Goal: Task Accomplishment & Management: Manage account settings

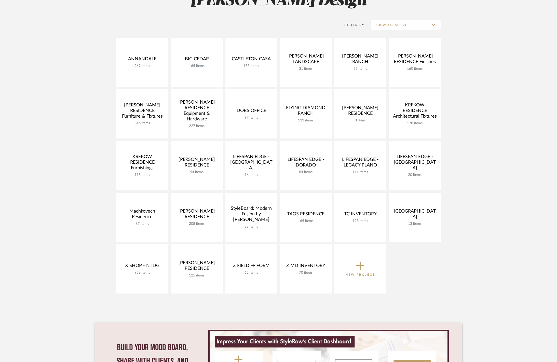
scroll to position [90, 0]
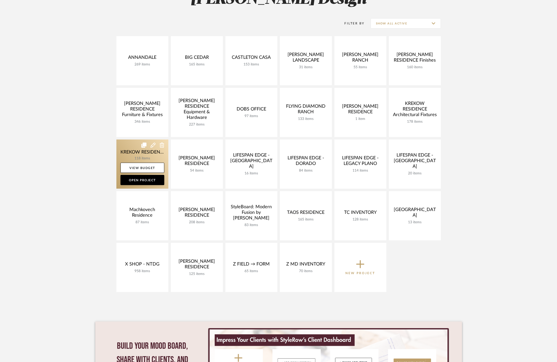
click at [133, 154] on link at bounding box center [142, 164] width 52 height 49
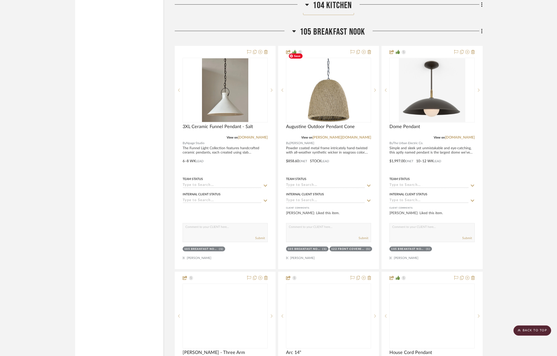
scroll to position [2278, 0]
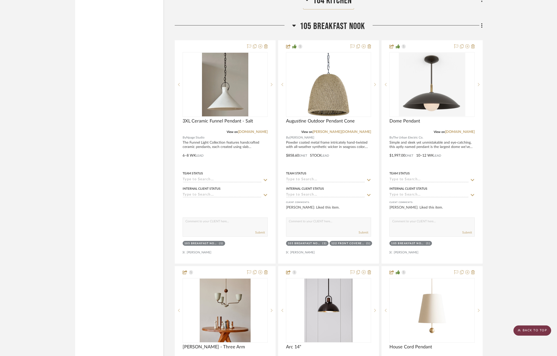
click at [532, 328] on scroll-to-top-button "BACK TO TOP" at bounding box center [533, 331] width 38 height 10
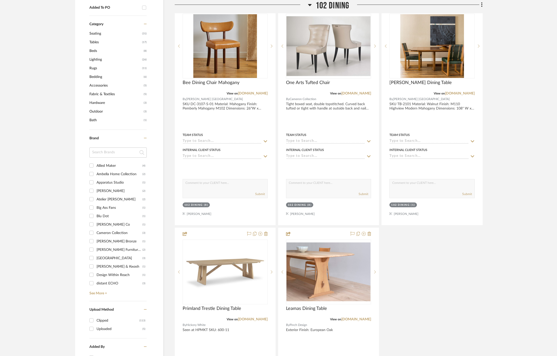
scroll to position [385, 0]
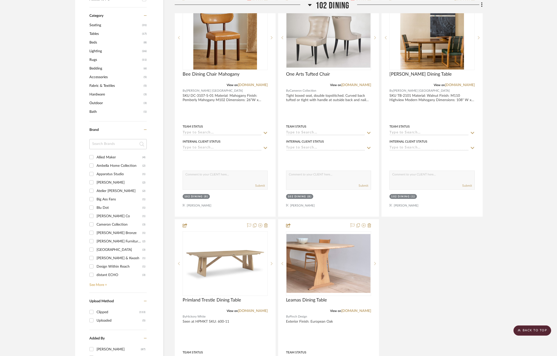
click at [95, 283] on link "See More +" at bounding box center [117, 283] width 59 height 8
click at [103, 245] on div "Visual Comfort & Co." at bounding box center [120, 245] width 46 height 8
click at [96, 245] on input "Visual Comfort & Co. (4)" at bounding box center [91, 245] width 8 height 8
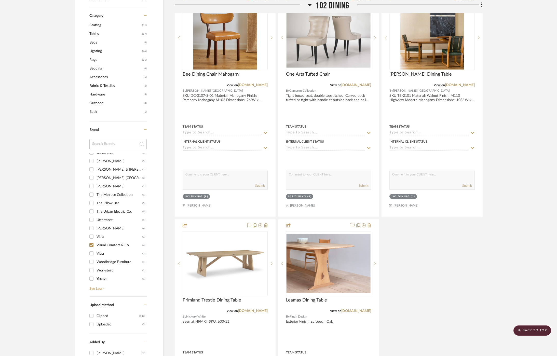
checkbox input "true"
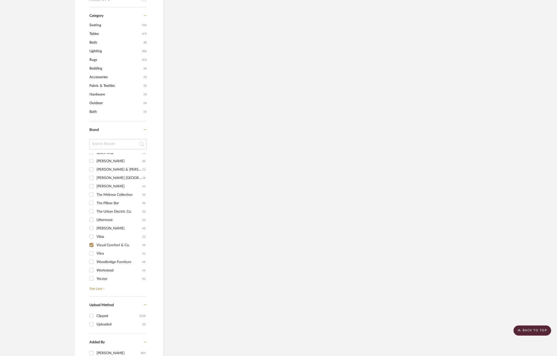
scroll to position [360, 0]
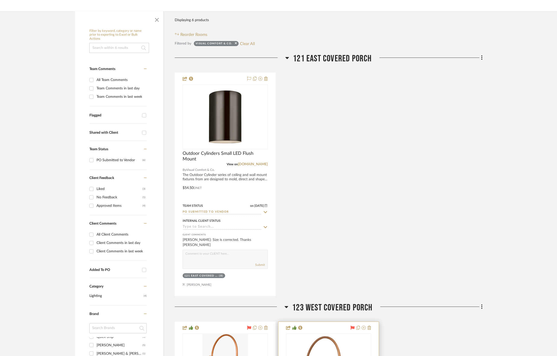
scroll to position [80, 0]
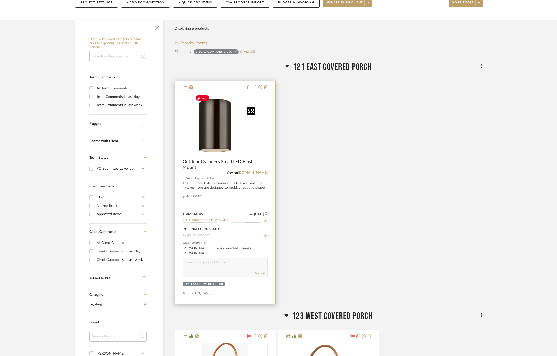
click at [0, 0] on img at bounding box center [0, 0] width 0 height 0
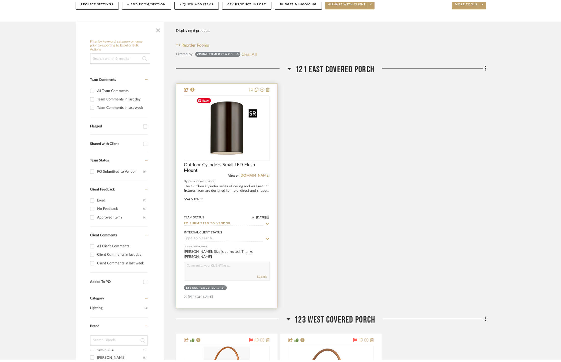
scroll to position [0, 0]
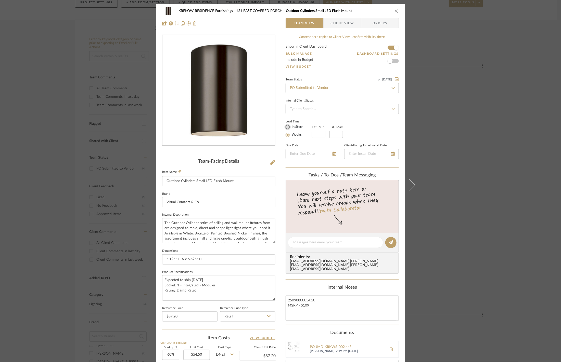
click at [288, 127] on input "In Stock" at bounding box center [287, 127] width 6 height 6
radio input "true"
click at [480, 128] on div "KREKOW RESIDENCE Furnishings 121 EAST COVERED PORCH Outdoor Cylinders Small LED…" at bounding box center [280, 181] width 561 height 362
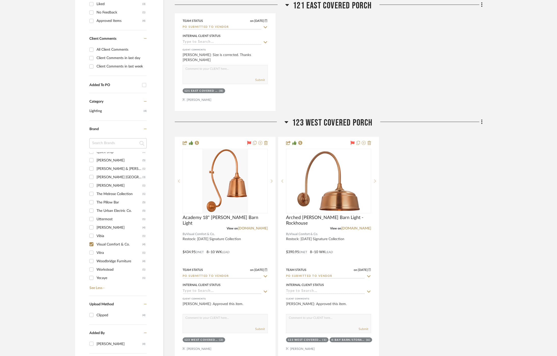
scroll to position [297, 0]
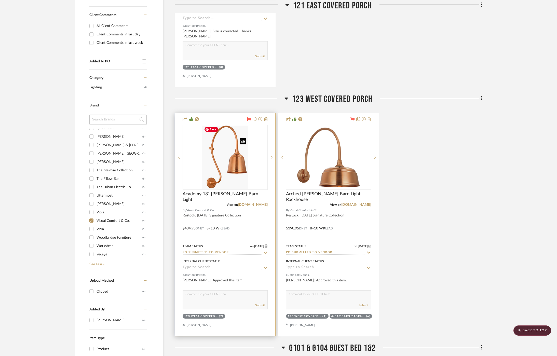
click at [216, 160] on img "0" at bounding box center [225, 158] width 46 height 64
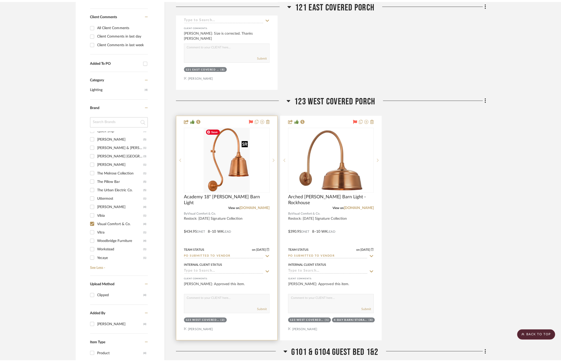
scroll to position [0, 0]
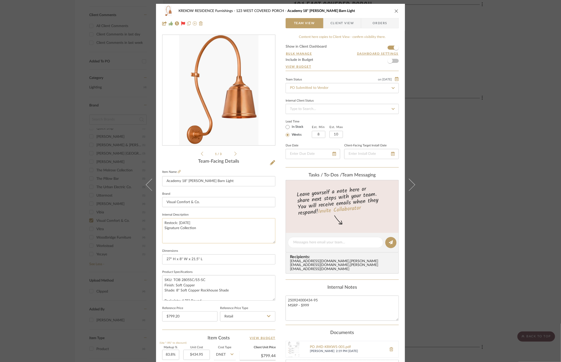
click at [187, 223] on textarea "Restock: [DATE] Signature Collection" at bounding box center [218, 230] width 113 height 25
type textarea "Restock: [DATE] Signature Collection"
click at [187, 248] on fieldset "Dimensions 27" H x 8" W x 21.5" L" at bounding box center [218, 256] width 113 height 17
drag, startPoint x: 192, startPoint y: 223, endPoint x: 177, endPoint y: 223, distance: 15.0
click at [177, 223] on textarea "Restock: [DATE] Signature Collection" at bounding box center [218, 230] width 113 height 25
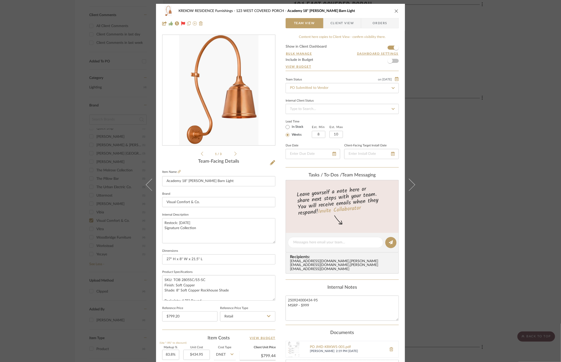
click at [190, 251] on fieldset "Dimensions 27" H x 8" W x 21.5" L" at bounding box center [218, 256] width 113 height 17
click at [122, 246] on div "KREKOW RESIDENCE Furnishings 123 WEST COVERED PORCH Academy 18" [PERSON_NAME] B…" at bounding box center [280, 181] width 561 height 362
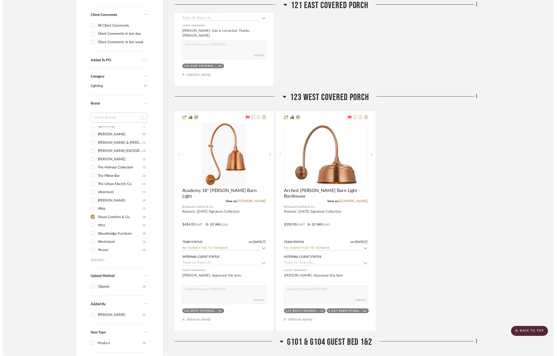
scroll to position [297, 0]
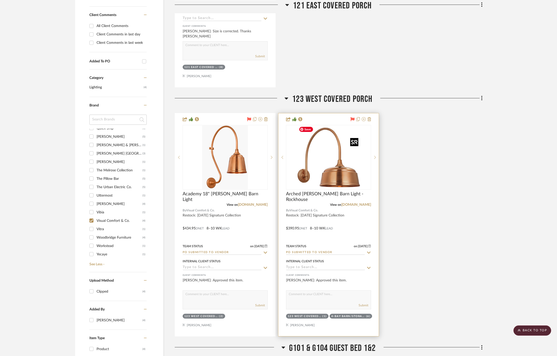
click at [319, 160] on img "0" at bounding box center [329, 158] width 64 height 64
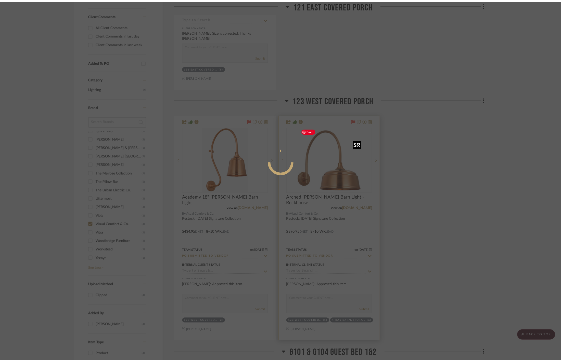
scroll to position [0, 0]
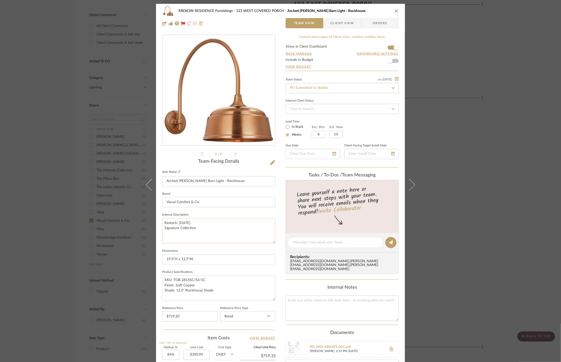
drag, startPoint x: 194, startPoint y: 223, endPoint x: 178, endPoint y: 223, distance: 16.1
click at [177, 223] on textarea "Restock: [DATE] Signature Collection" at bounding box center [218, 230] width 113 height 25
paste textarea "8"
type textarea "Restock: [DATE] Signature Collection"
click at [185, 248] on fieldset "Dimensions 19.5"H x 12.5"W" at bounding box center [218, 256] width 113 height 17
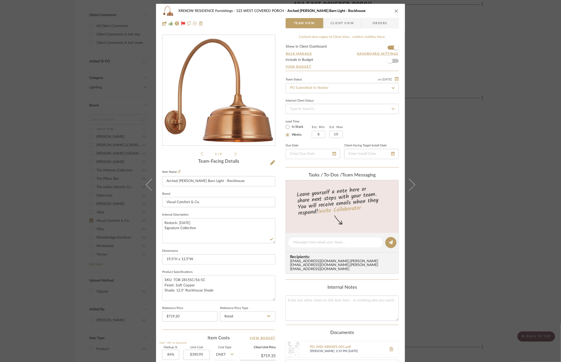
click at [102, 217] on div "KREKOW RESIDENCE Furnishings 123 WEST COVERED PORCH Arched [PERSON_NAME] Barn L…" at bounding box center [280, 181] width 561 height 362
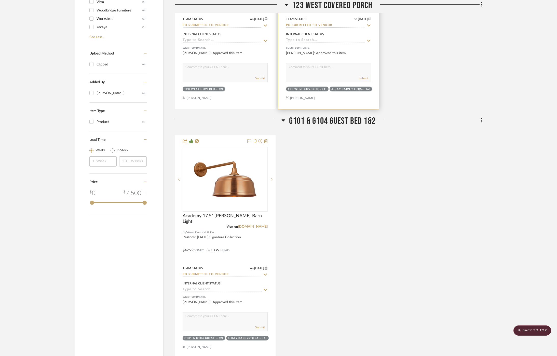
scroll to position [533, 0]
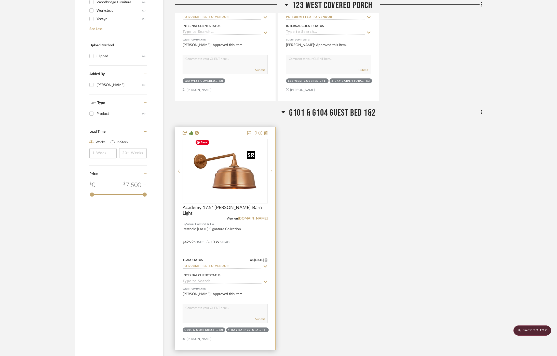
click at [0, 0] on img at bounding box center [0, 0] width 0 height 0
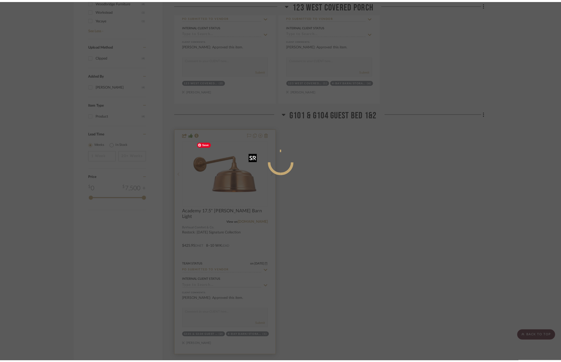
scroll to position [0, 0]
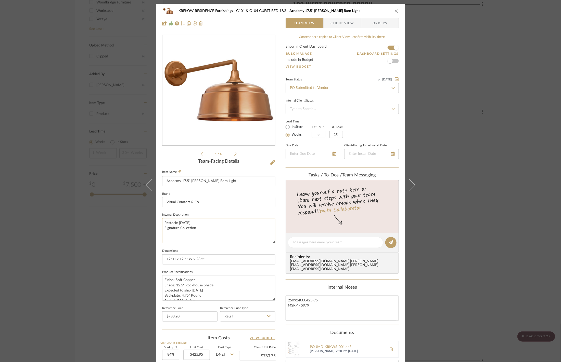
drag, startPoint x: 195, startPoint y: 223, endPoint x: 177, endPoint y: 223, distance: 17.8
click at [177, 223] on textarea "Restock: [DATE] Signature Collection" at bounding box center [218, 230] width 113 height 25
paste textarea "8"
type textarea "Restock: [DATE] Signature Collection"
click at [196, 247] on sr-form-field "Internal Description Restock: [DATE] Signature Collection" at bounding box center [218, 230] width 113 height 36
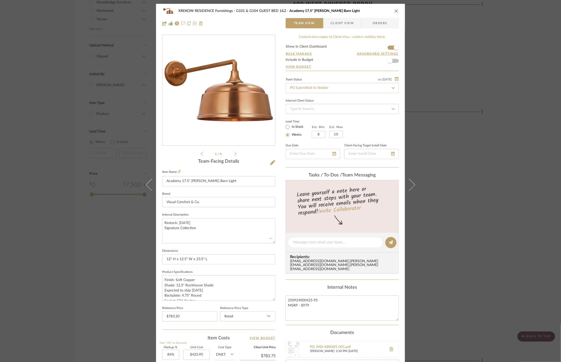
click at [112, 230] on div "KREKOW RESIDENCE Furnishings G101 & G104 GUEST BED 1&2 Academy 17.5" [PERSON_NA…" at bounding box center [280, 181] width 561 height 362
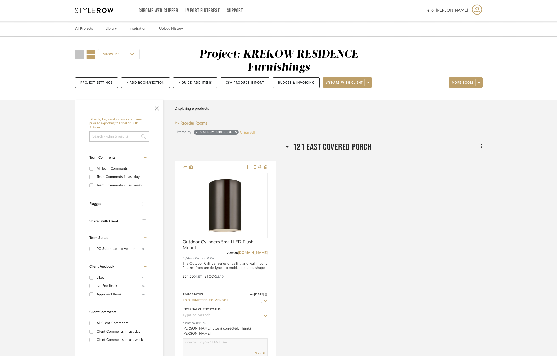
click at [249, 131] on button "Clear All" at bounding box center [247, 132] width 15 height 7
checkbox input "false"
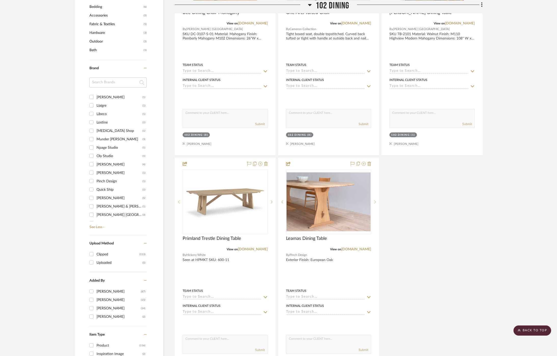
scroll to position [247, 0]
click at [104, 156] on div "[PERSON_NAME]" at bounding box center [120, 160] width 46 height 8
click at [96, 156] on input "[PERSON_NAME] (4)" at bounding box center [91, 160] width 8 height 8
checkbox input "true"
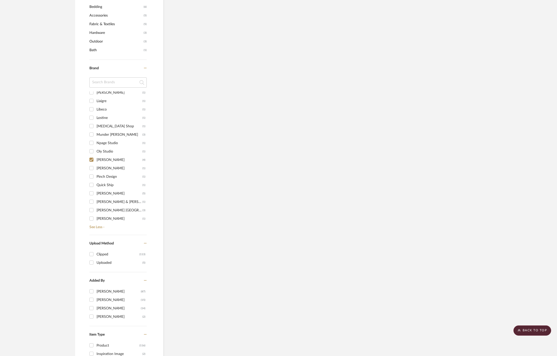
scroll to position [421, 0]
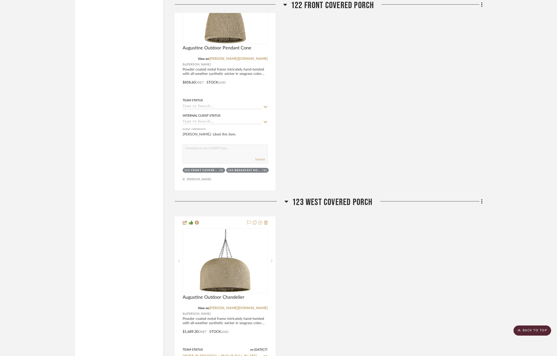
scroll to position [1304, 0]
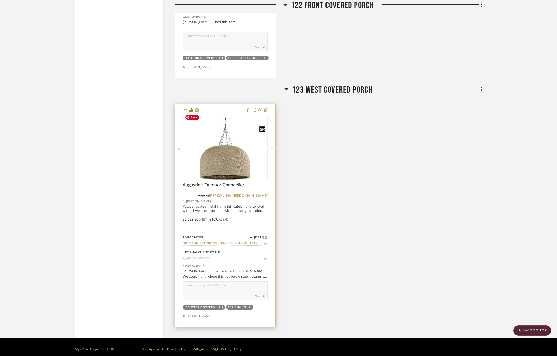
click at [209, 152] on img "0" at bounding box center [225, 148] width 84 height 63
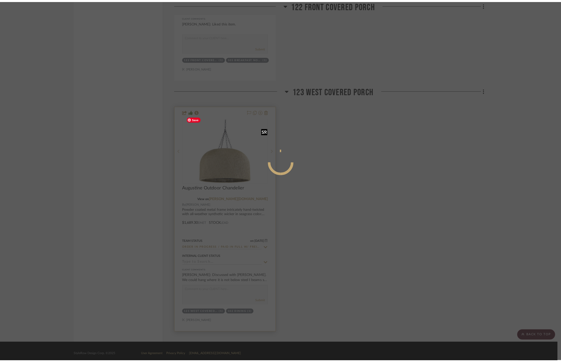
scroll to position [0, 0]
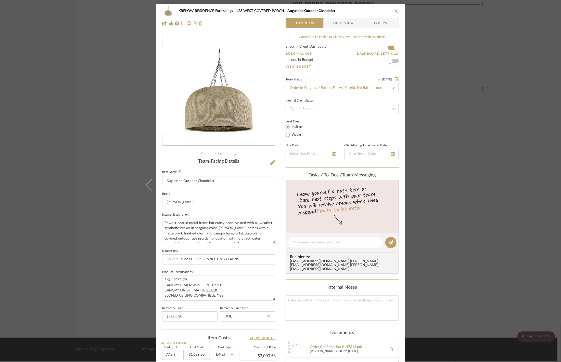
click at [335, 29] on div "KREKOW RESIDENCE Furnishings 123 WEST COVERED PORCH Augustine Outdoor Chandelie…" at bounding box center [280, 17] width 249 height 27
click at [335, 21] on span "Client View" at bounding box center [341, 23] width 23 height 10
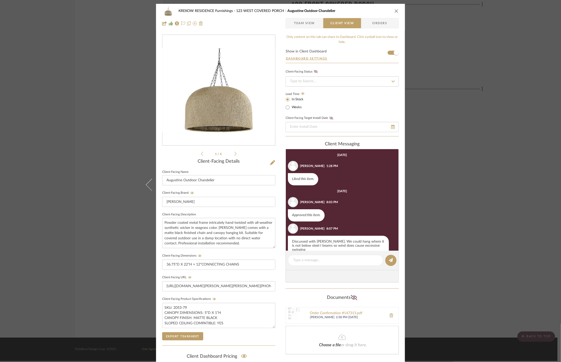
scroll to position [7, 0]
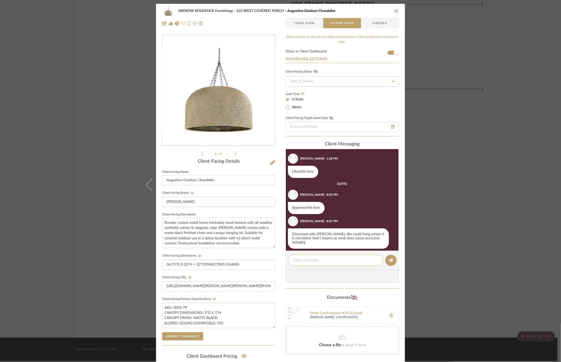
click at [323, 256] on div at bounding box center [335, 260] width 95 height 11
click at [322, 262] on textarea at bounding box center [335, 260] width 85 height 5
type textarea "E"
type textarea "Ordered, estimated to ship 10/21"
click at [389, 256] on button at bounding box center [390, 260] width 11 height 11
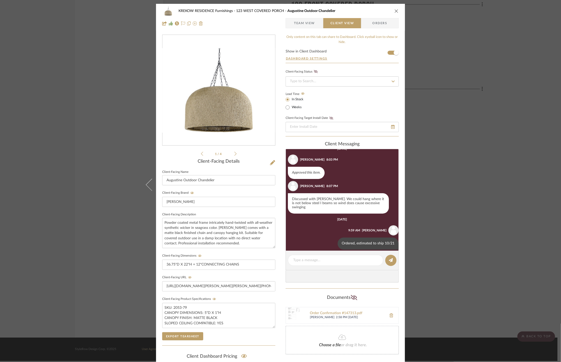
scroll to position [44, 0]
click at [465, 158] on div "KREKOW RESIDENCE Furnishings 123 WEST COVERED PORCH Augustine Outdoor Chandelie…" at bounding box center [280, 181] width 561 height 362
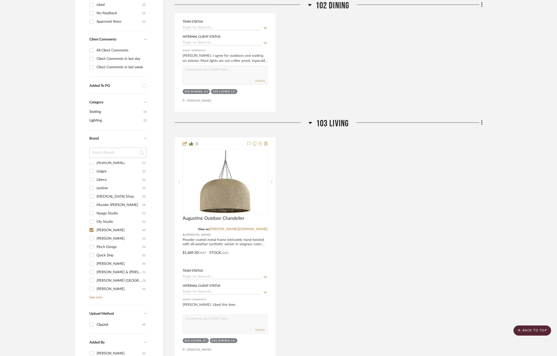
scroll to position [341, 0]
click at [109, 254] on div "Visual Comfort & Co." at bounding box center [120, 254] width 46 height 8
click at [96, 254] on input "Visual Comfort & Co. (4)" at bounding box center [91, 254] width 8 height 8
checkbox input "true"
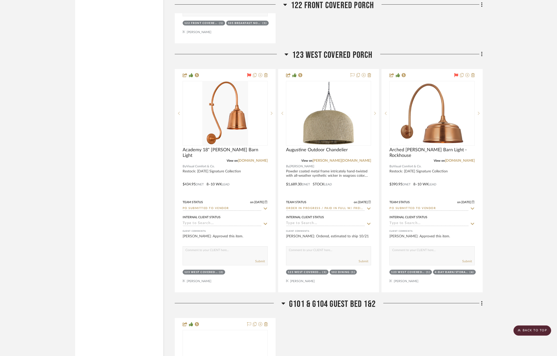
scroll to position [1672, 0]
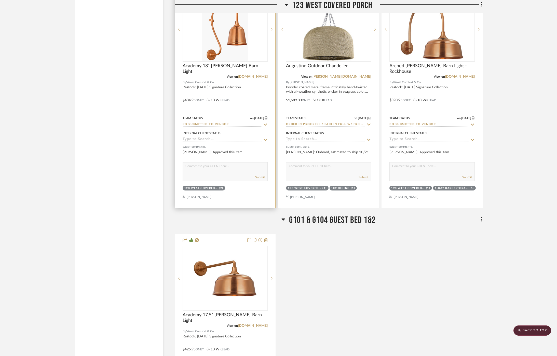
click at [266, 123] on icon at bounding box center [265, 125] width 5 height 4
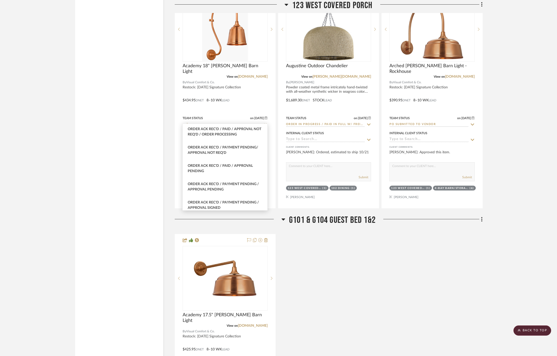
scroll to position [166, 0]
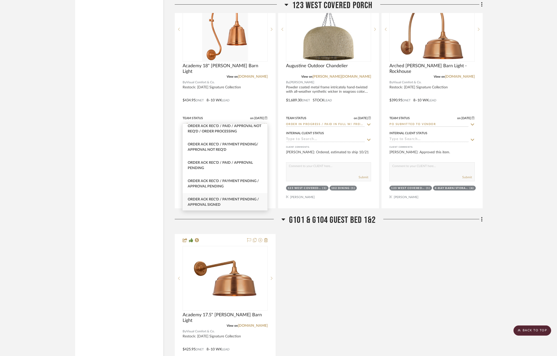
type input "order"
click at [244, 201] on span "Order Ack Rec'd / Payment Pending / Approval Signed" at bounding box center [223, 202] width 71 height 9
type input "[DATE]"
type input "Order Ack Rec'd / Payment Pending / Approval Signed"
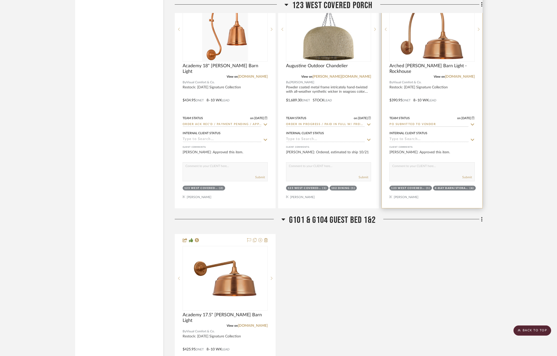
click at [472, 123] on icon at bounding box center [473, 125] width 5 height 4
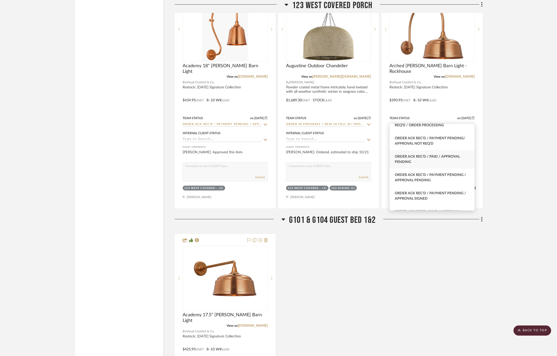
scroll to position [27, 0]
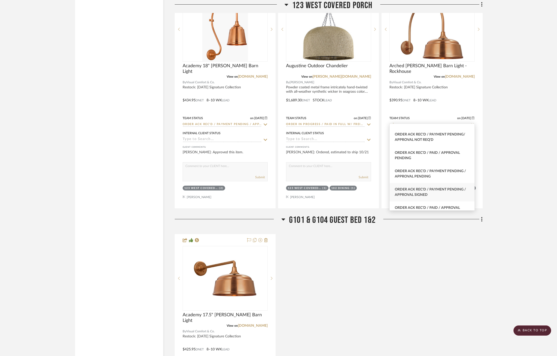
type input "ack"
click at [442, 192] on div "Order Ack Rec'd / Payment Pending / Approval Signed" at bounding box center [432, 192] width 85 height 18
type input "[DATE]"
type input "Order Ack Rec'd / Payment Pending / Approval Signed"
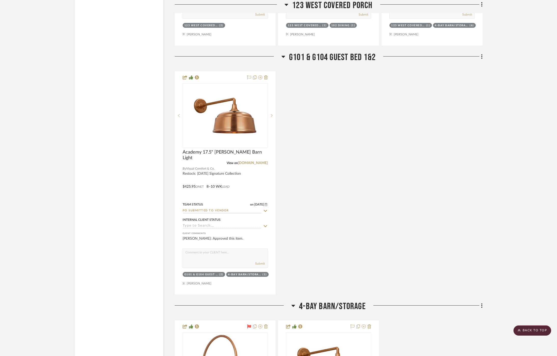
scroll to position [1836, 0]
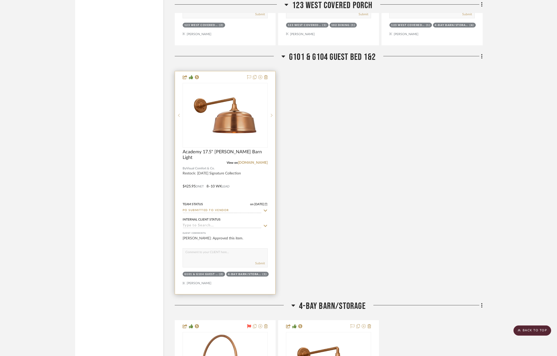
click at [266, 209] on icon at bounding box center [265, 211] width 5 height 4
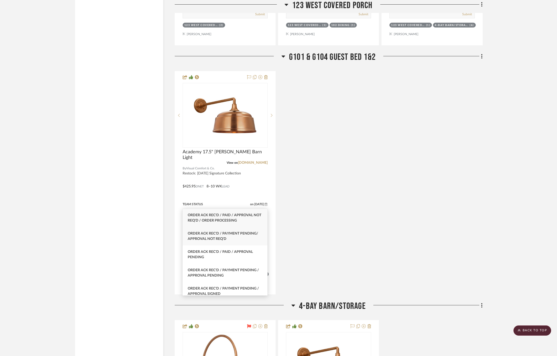
scroll to position [30, 0]
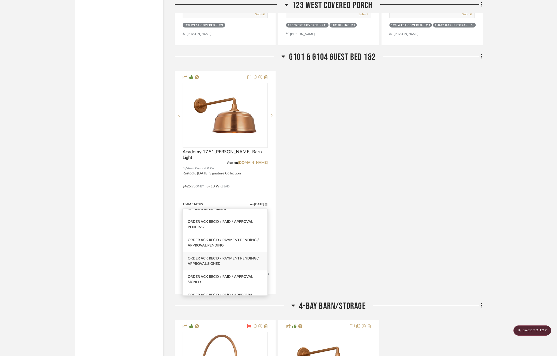
type input "order ac"
click at [225, 261] on div "Order Ack Rec'd / Payment Pending / Approval Signed" at bounding box center [225, 261] width 85 height 18
type input "[DATE]"
type input "Order Ack Rec'd / Payment Pending / Approval Signed"
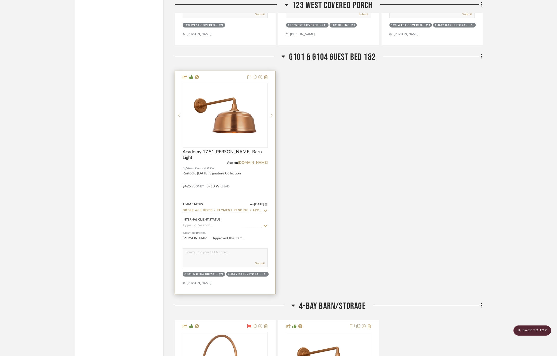
scroll to position [2049, 0]
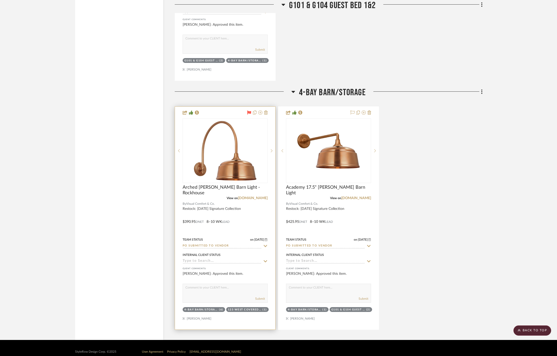
click at [267, 244] on icon at bounding box center [265, 246] width 5 height 4
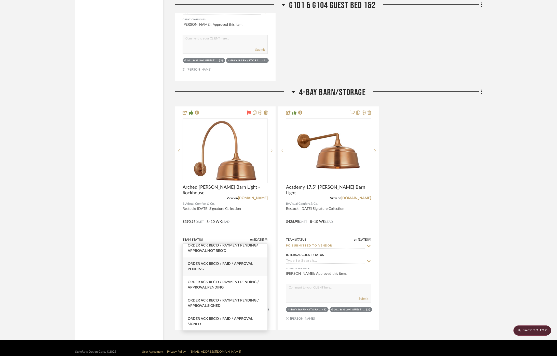
scroll to position [25, 0]
type input "order ac"
click at [238, 301] on div "Order Ack Rec'd / Payment Pending / Approval Signed" at bounding box center [225, 301] width 85 height 18
type input "[DATE]"
type input "Order Ack Rec'd / Payment Pending / Approval Signed"
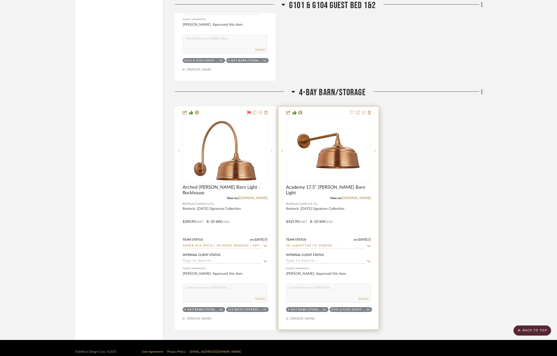
click at [368, 245] on icon at bounding box center [369, 246] width 4 height 2
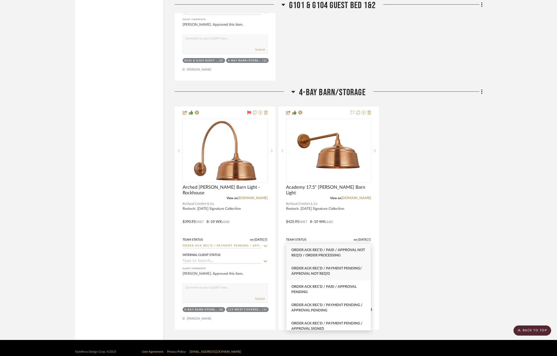
scroll to position [42, 0]
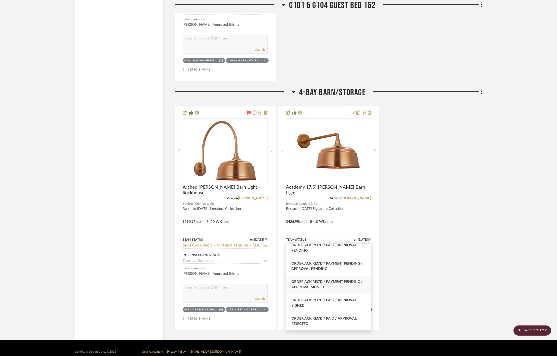
type input "order a"
click at [346, 282] on span "Order Ack Rec'd / Payment Pending / Approval Signed" at bounding box center [327, 284] width 71 height 9
type input "[DATE]"
type input "Order Ack Rec'd / Payment Pending / Approval Signed"
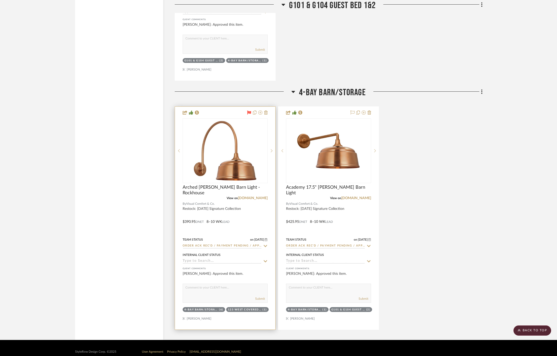
click at [250, 111] on icon at bounding box center [249, 113] width 4 height 4
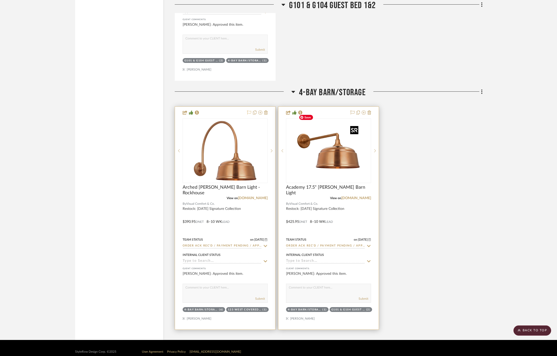
click at [342, 146] on img "0" at bounding box center [329, 151] width 64 height 64
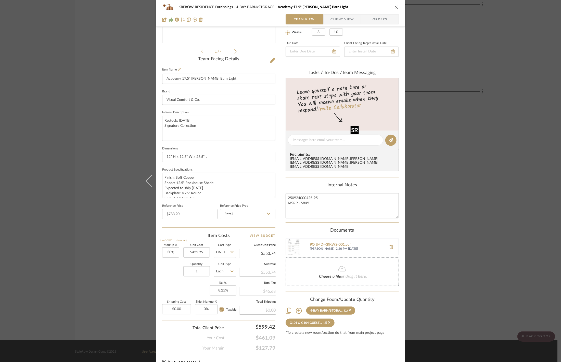
scroll to position [110, 0]
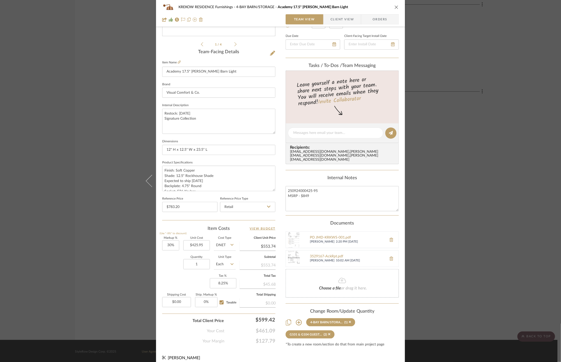
click at [122, 161] on div "KREKOW RESIDENCE Furnishings 4-BAY BARN/STORAGE Academy 17.5" [PERSON_NAME] Bar…" at bounding box center [280, 181] width 561 height 362
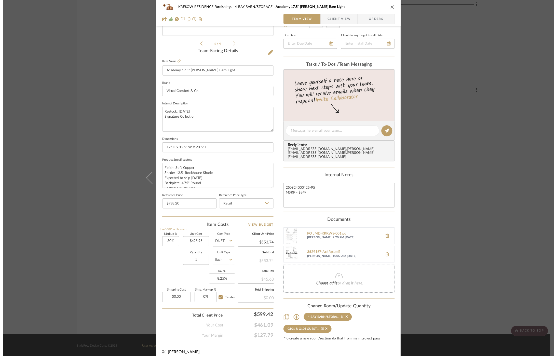
scroll to position [2049, 0]
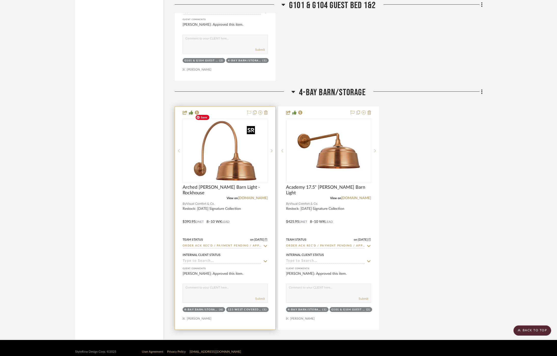
click at [221, 150] on img "0" at bounding box center [225, 151] width 64 height 64
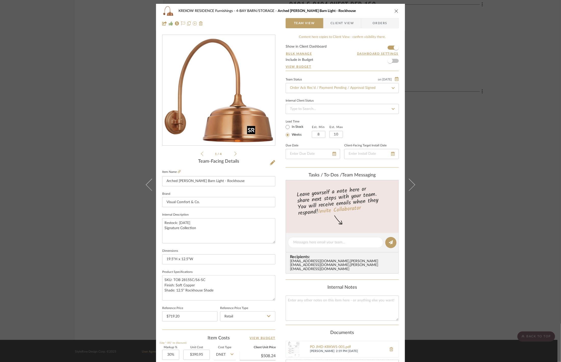
scroll to position [110, 0]
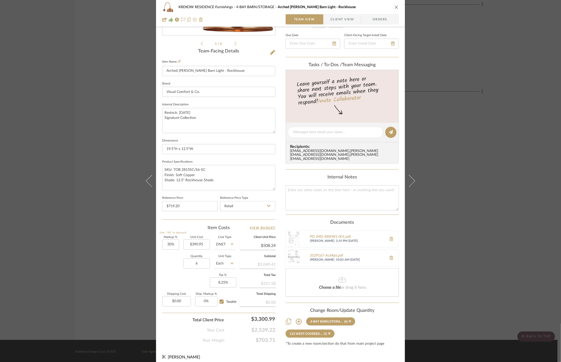
click at [113, 215] on div "KREKOW RESIDENCE Furnishings 4-BAY BARN/STORAGE Arched [PERSON_NAME][GEOGRAPHIC…" at bounding box center [280, 181] width 561 height 362
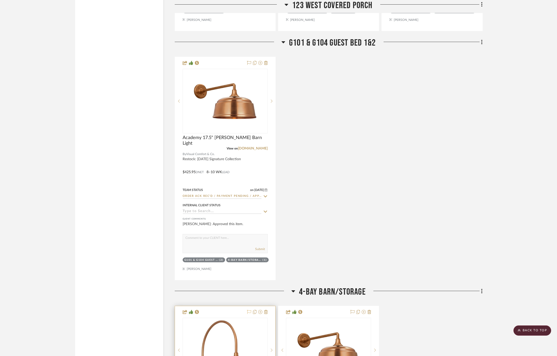
scroll to position [1835, 0]
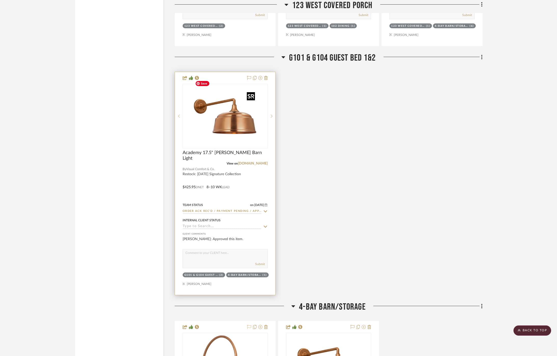
click at [0, 0] on img at bounding box center [0, 0] width 0 height 0
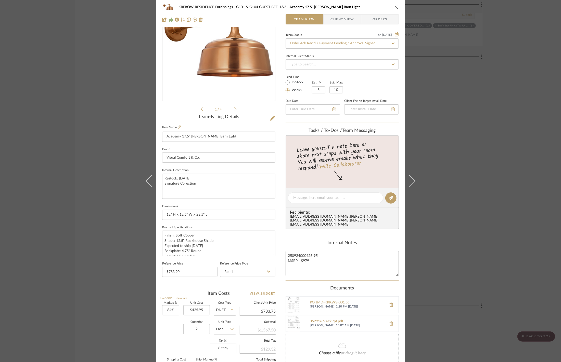
scroll to position [73, 0]
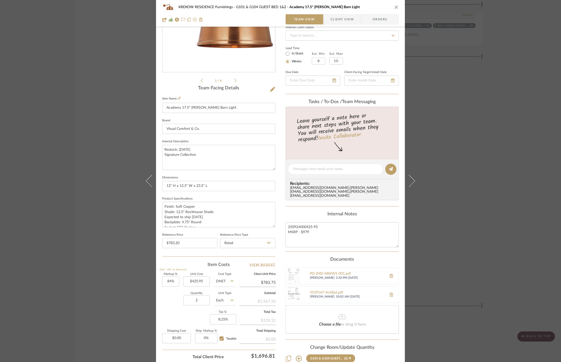
click at [87, 194] on div "KREKOW RESIDENCE Furnishings G101 & G104 GUEST BED 1&2 Academy 17.5" [PERSON_NA…" at bounding box center [280, 181] width 561 height 362
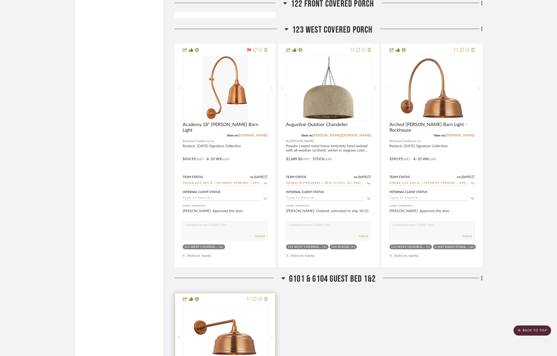
scroll to position [1603, 2]
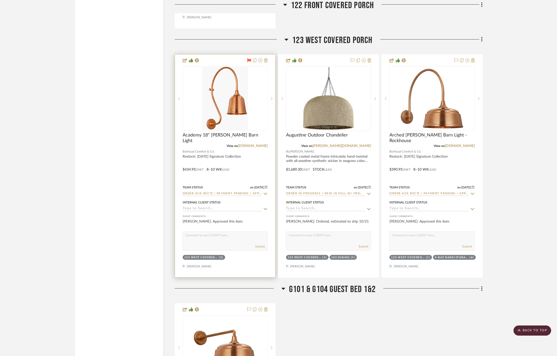
click at [231, 94] on img "0" at bounding box center [225, 99] width 46 height 64
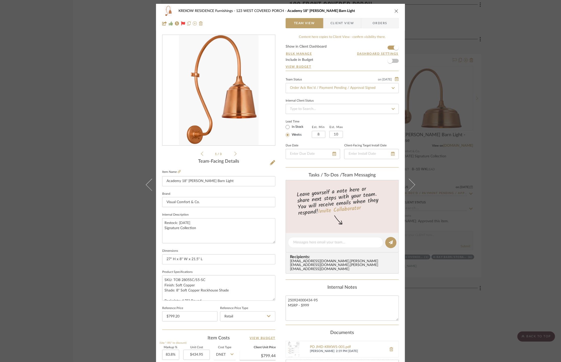
scroll to position [110, 0]
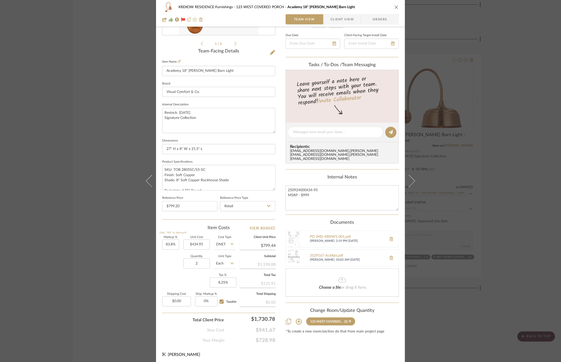
click at [486, 172] on div "KREKOW RESIDENCE Furnishings 123 WEST COVERED PORCH Academy 18" [PERSON_NAME] B…" at bounding box center [280, 181] width 561 height 362
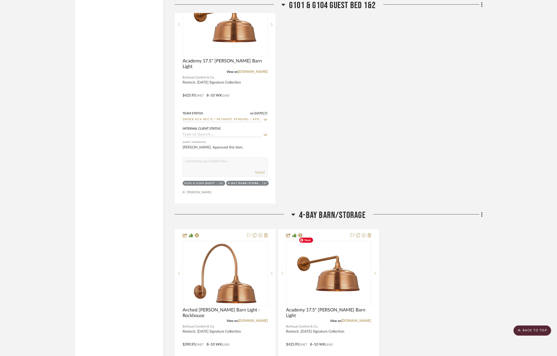
scroll to position [1927, 0]
